Goal: Information Seeking & Learning: Find specific fact

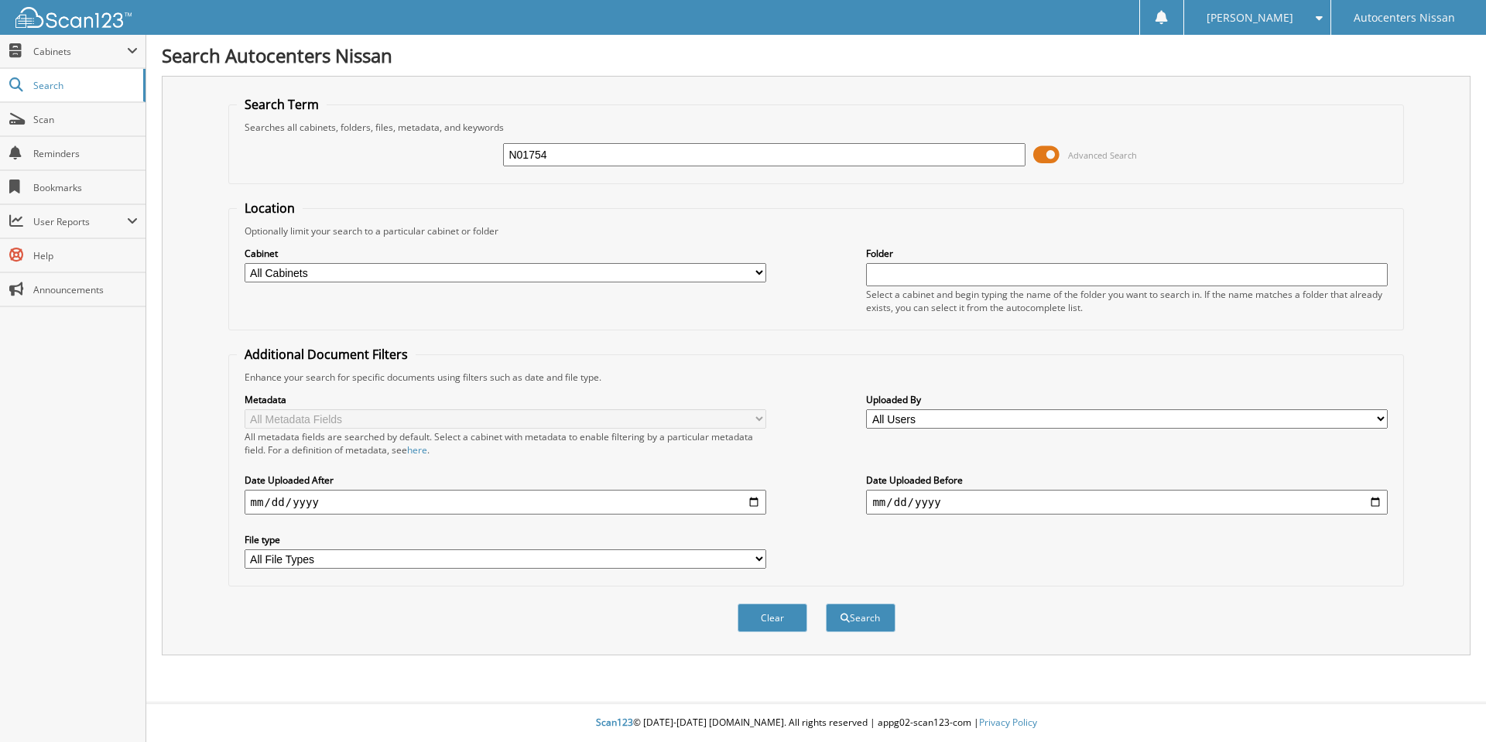
type input "N01754"
click at [826, 604] on button "Search" at bounding box center [861, 618] width 70 height 29
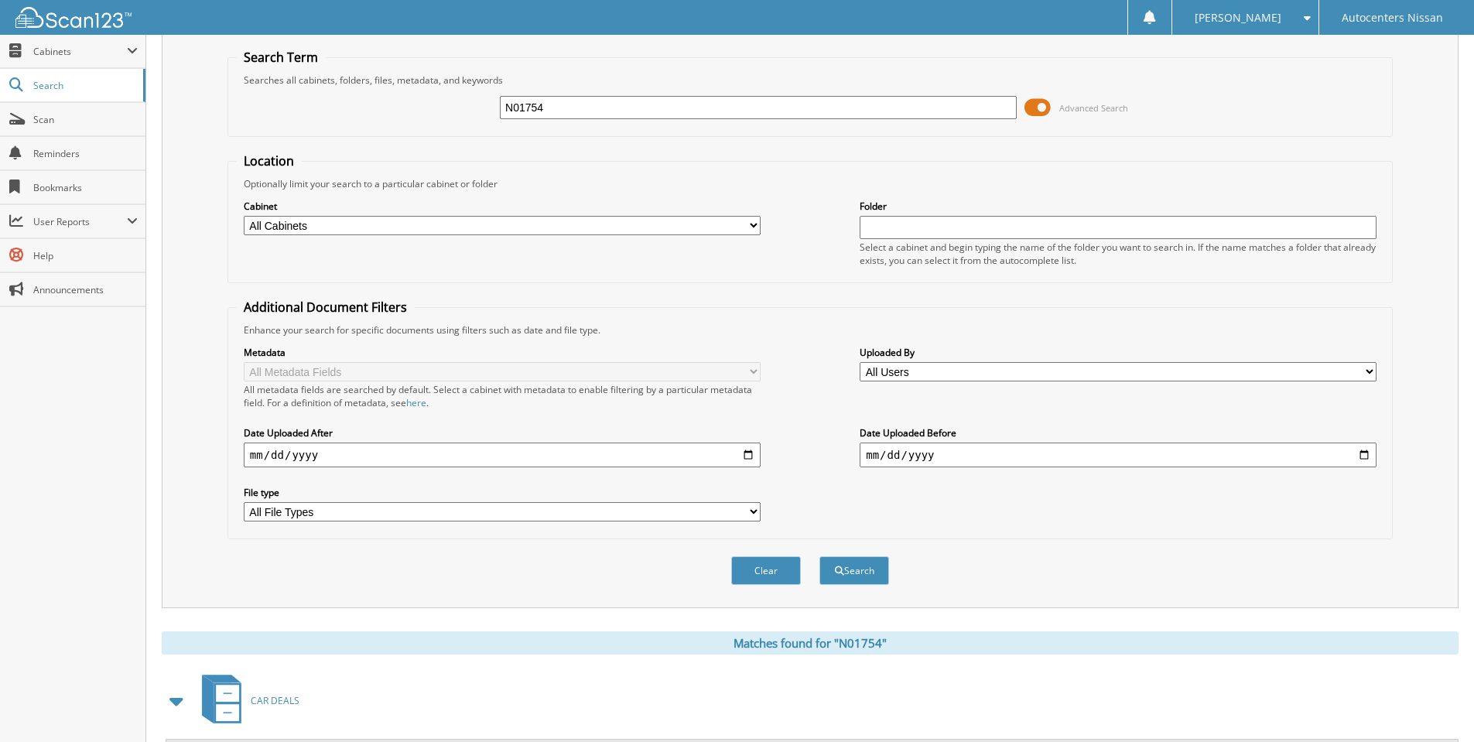
scroll to position [123, 0]
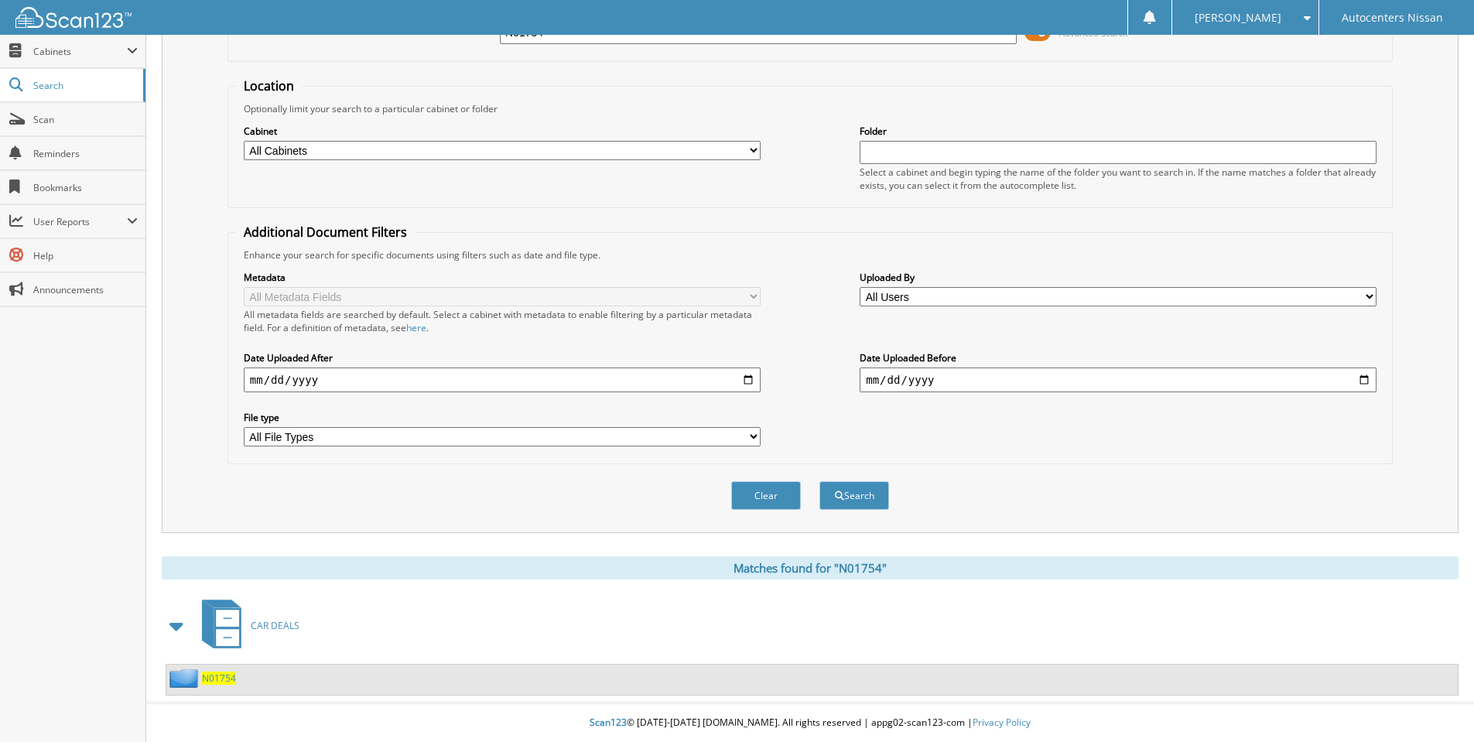
click at [220, 679] on span "N01754" at bounding box center [219, 678] width 34 height 13
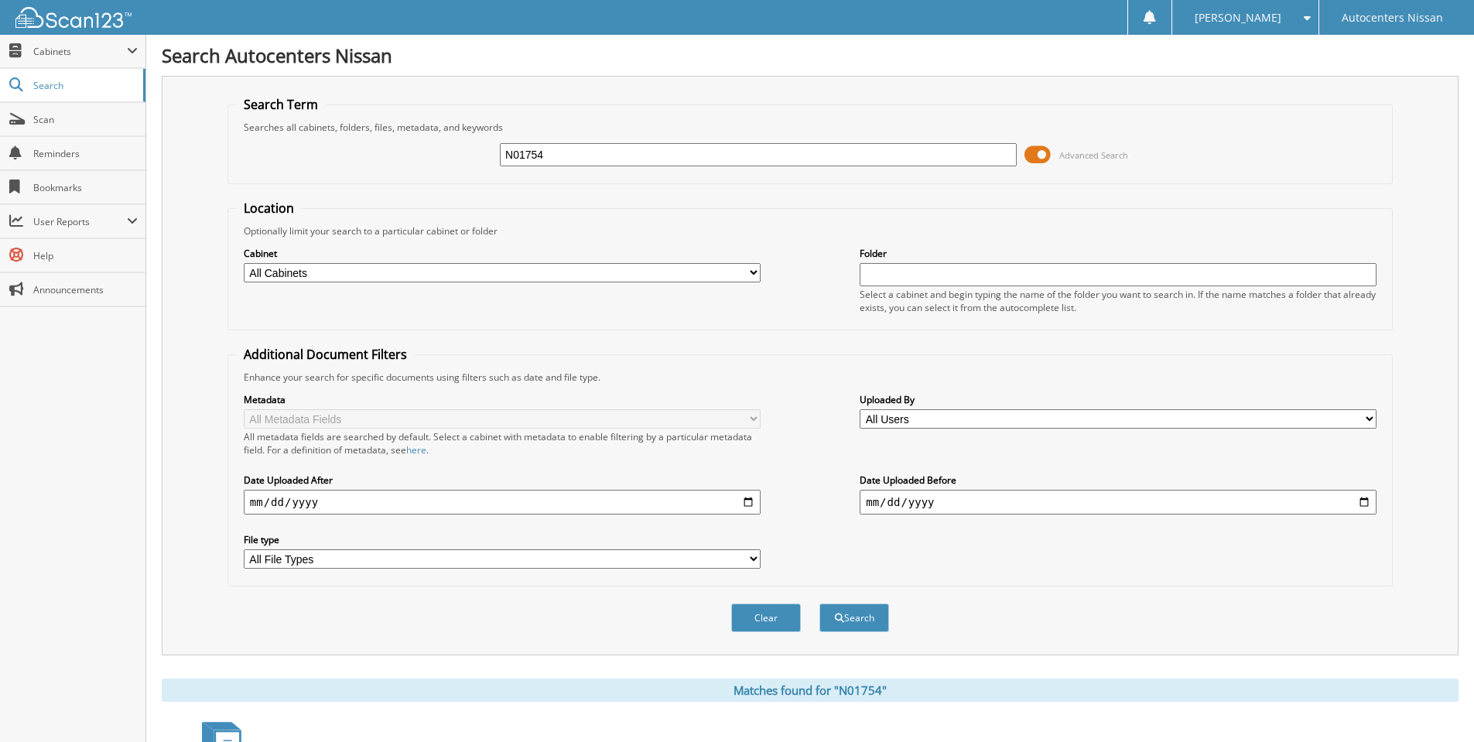
click at [513, 152] on input "N01754" at bounding box center [758, 154] width 517 height 23
type input "A01754"
click at [819, 604] on button "Search" at bounding box center [854, 618] width 70 height 29
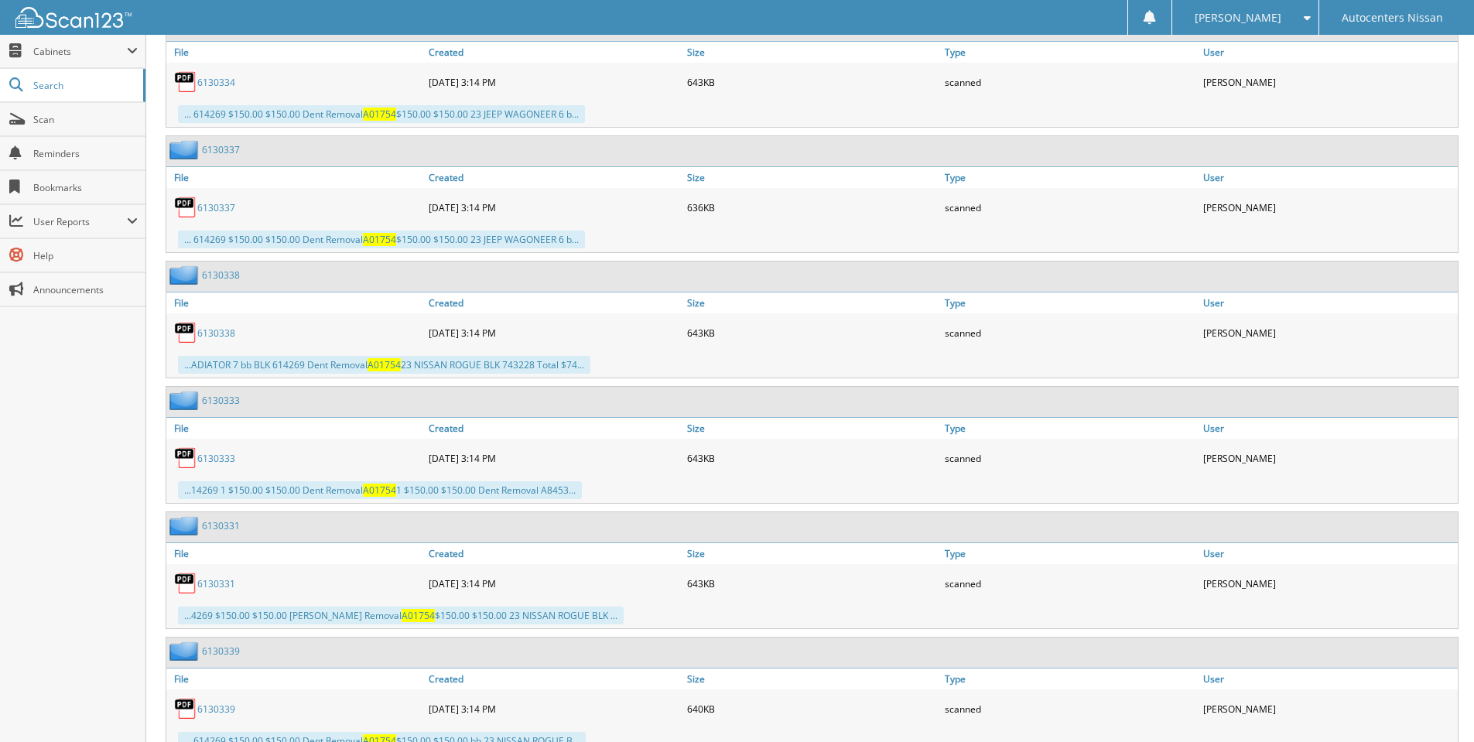
scroll to position [1281, 0]
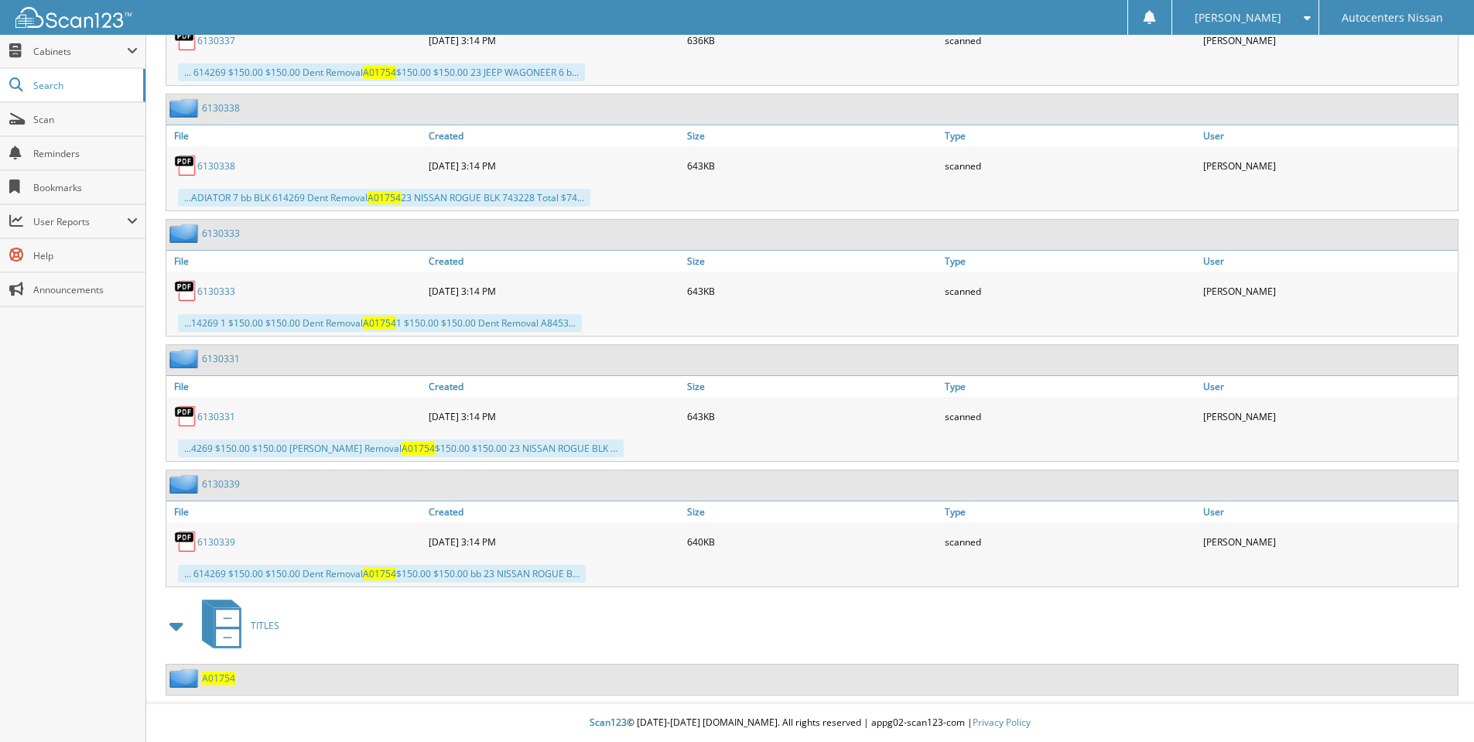
click at [262, 626] on span "TITLES" at bounding box center [265, 625] width 29 height 13
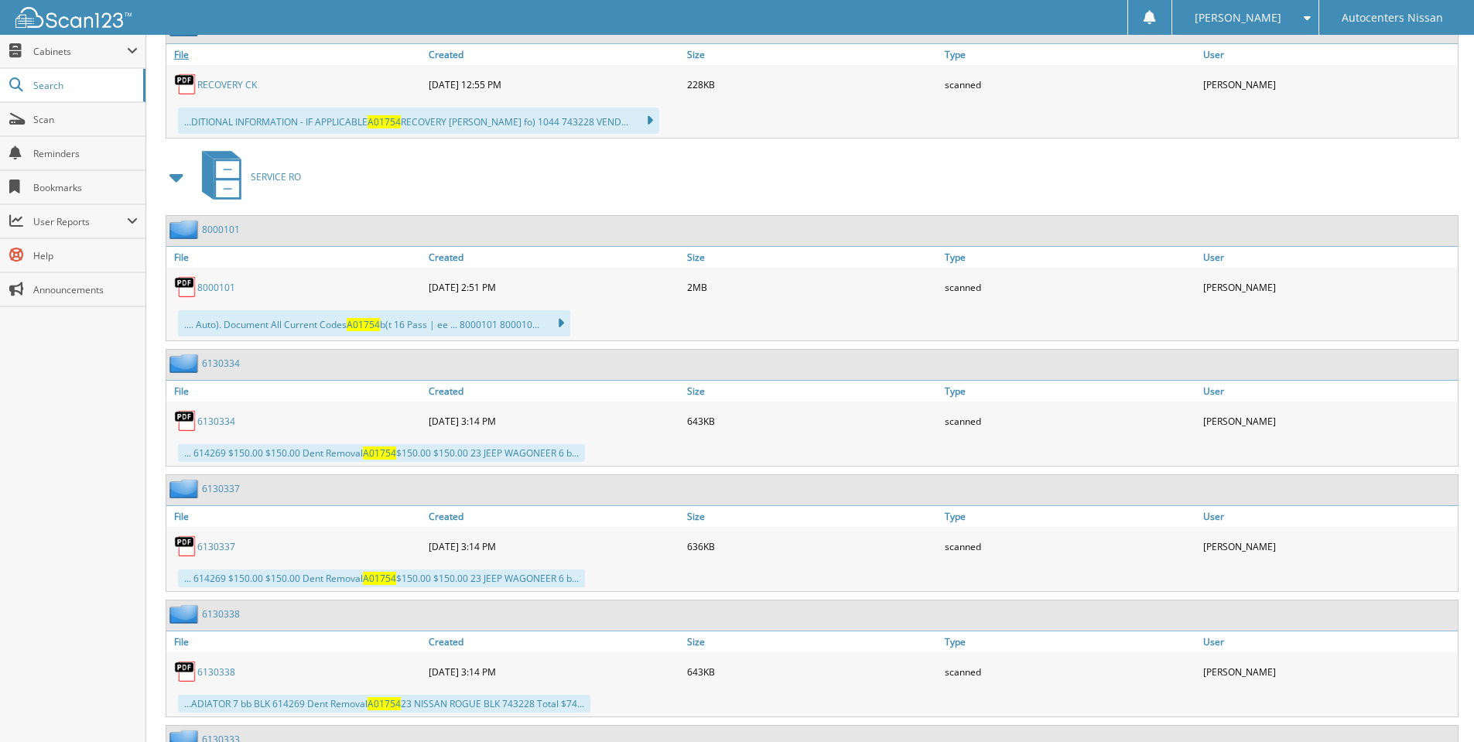
scroll to position [1281, 0]
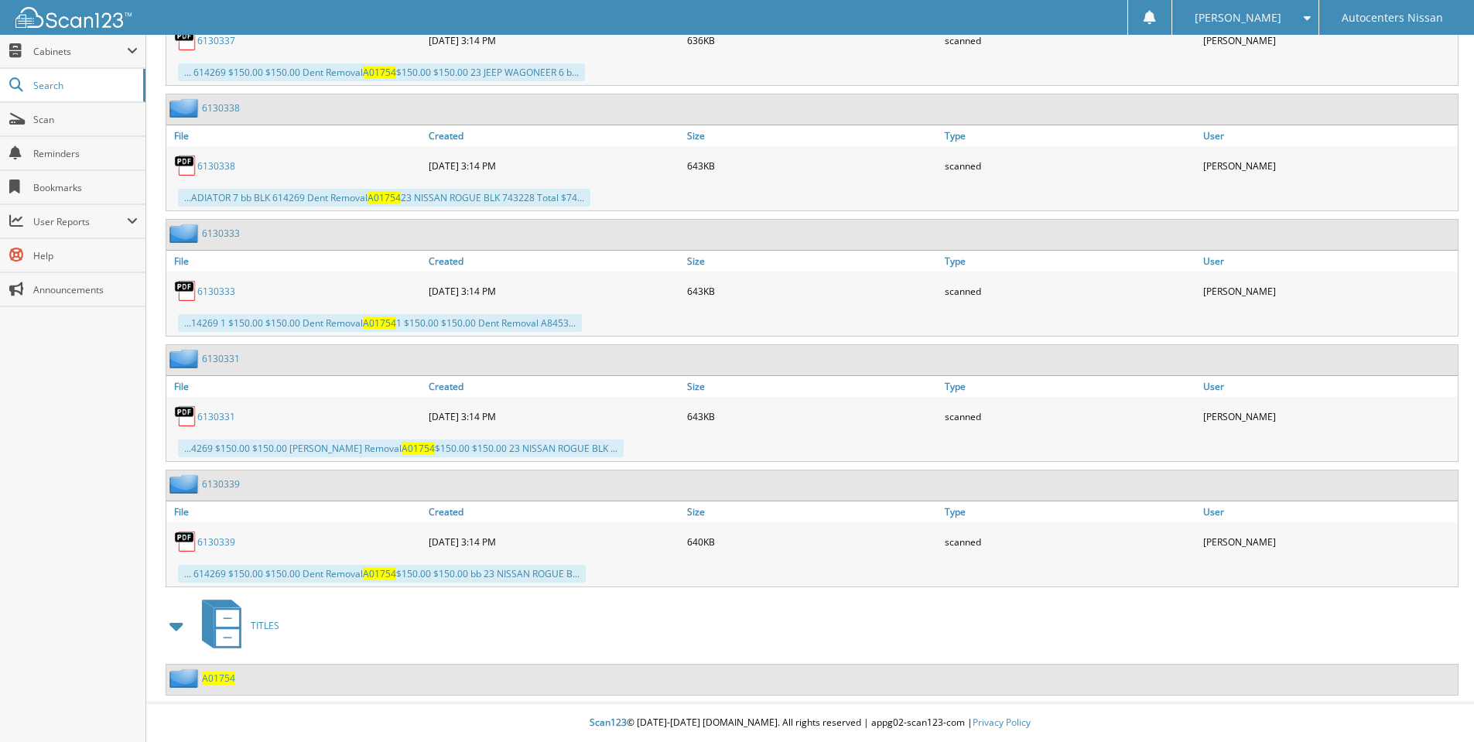
click at [211, 679] on span "A01754" at bounding box center [218, 678] width 33 height 13
